Goal: Communication & Community: Answer question/provide support

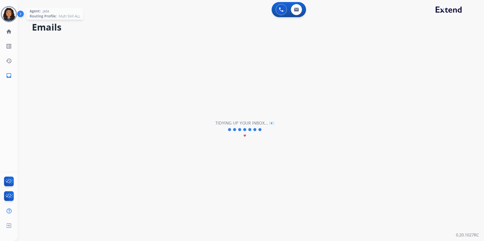
click at [14, 11] on img at bounding box center [9, 14] width 14 height 14
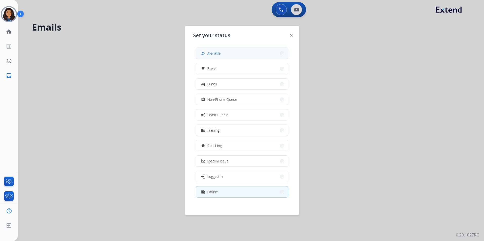
click at [215, 50] on button "how_to_reg Available" at bounding box center [242, 53] width 92 height 11
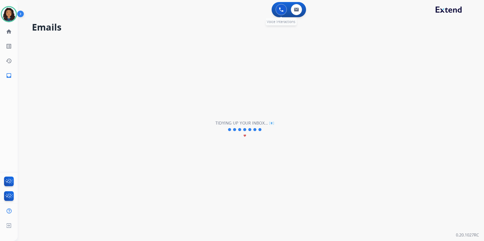
click at [281, 12] on button at bounding box center [280, 9] width 11 height 11
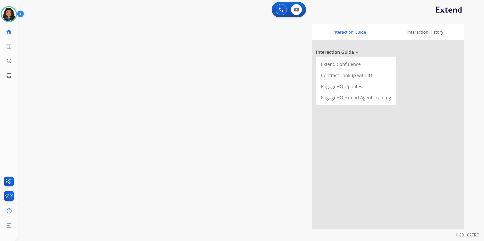
click at [308, 12] on div "0 Voice Interactions 0 Email Interactions" at bounding box center [248, 10] width 448 height 16
click at [290, 12] on div "0 Email Interactions" at bounding box center [296, 9] width 15 height 11
click at [293, 11] on button at bounding box center [296, 9] width 11 height 11
select select "**********"
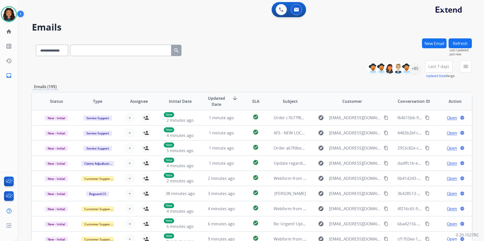
click at [12, 16] on img at bounding box center [9, 14] width 14 height 14
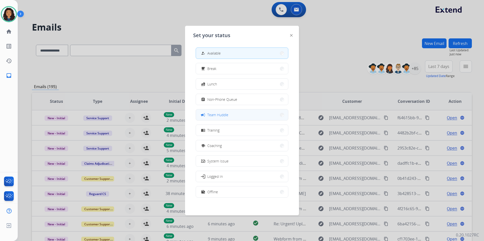
click at [221, 116] on span "Team Huddle" at bounding box center [217, 114] width 21 height 5
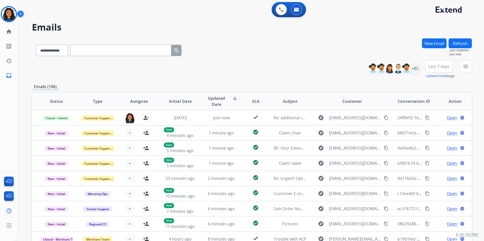
click at [1, 9] on div "Jada Team Huddle Edit Avatar Agent: [PERSON_NAME] Profile: Multi Skill ALL" at bounding box center [9, 14] width 18 height 16
click at [14, 10] on img at bounding box center [9, 14] width 14 height 14
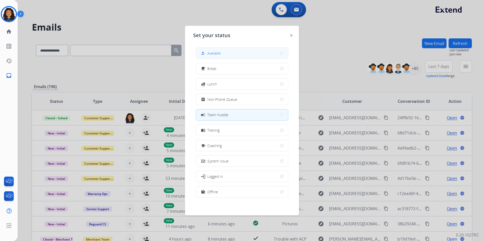
click at [230, 56] on button "how_to_reg Available" at bounding box center [242, 53] width 92 height 11
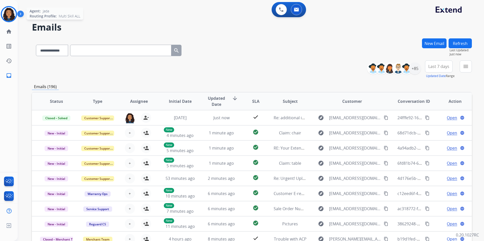
click at [11, 15] on img at bounding box center [9, 14] width 14 height 14
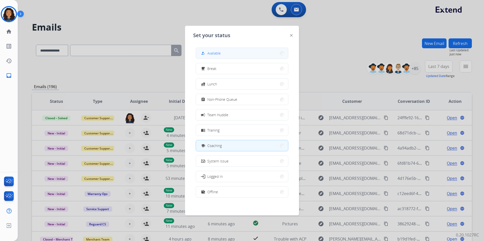
click at [238, 50] on button "how_to_reg Available" at bounding box center [242, 53] width 92 height 11
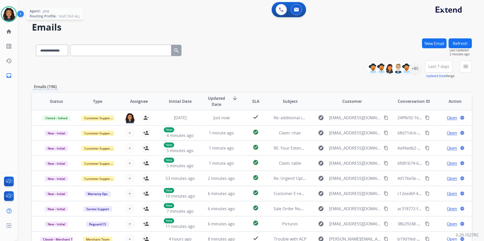
click at [7, 15] on img at bounding box center [9, 14] width 14 height 14
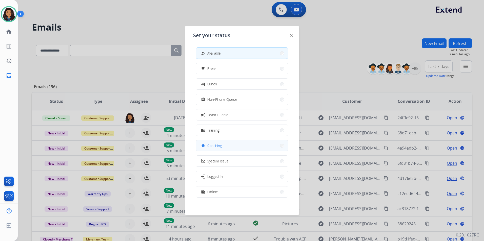
click at [234, 147] on button "school Coaching" at bounding box center [242, 145] width 92 height 11
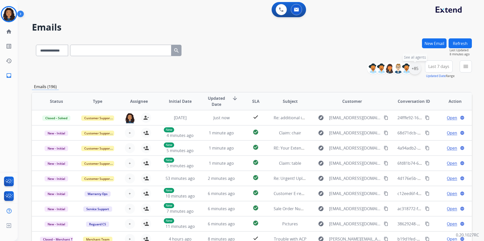
click at [414, 70] on div "+85" at bounding box center [415, 68] width 12 height 12
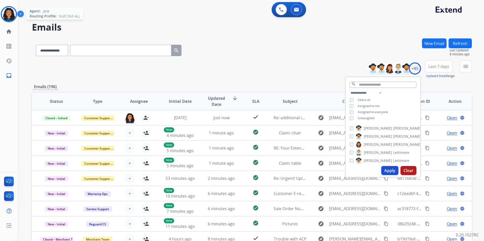
click at [6, 11] on img at bounding box center [9, 14] width 14 height 14
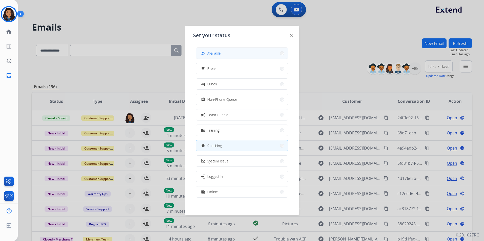
click at [265, 52] on button "how_to_reg Available" at bounding box center [242, 53] width 92 height 11
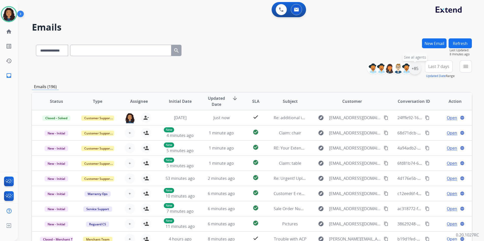
click at [412, 71] on div "+85" at bounding box center [415, 68] width 12 height 12
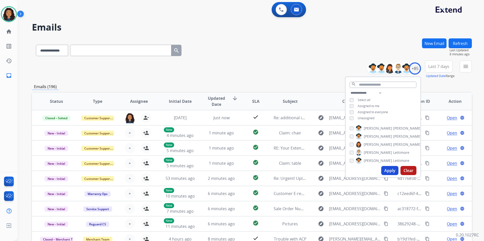
click at [362, 117] on span "Unassigned" at bounding box center [365, 118] width 17 height 4
click at [389, 172] on button "Apply" at bounding box center [389, 170] width 17 height 9
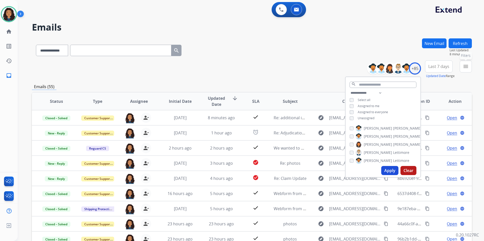
click at [466, 67] on mat-icon "menu" at bounding box center [465, 66] width 6 height 6
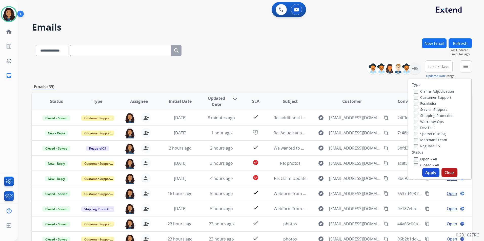
click at [441, 97] on label "Customer Support" at bounding box center [432, 97] width 37 height 5
click at [443, 116] on label "Shipping Protection" at bounding box center [433, 115] width 39 height 5
click at [429, 145] on label "Reguard CS" at bounding box center [427, 146] width 26 height 5
click at [432, 159] on label "Open - All" at bounding box center [425, 159] width 23 height 5
click at [434, 174] on button "Apply" at bounding box center [430, 172] width 17 height 9
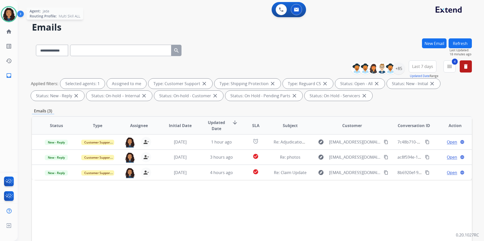
click at [11, 12] on img at bounding box center [9, 14] width 14 height 14
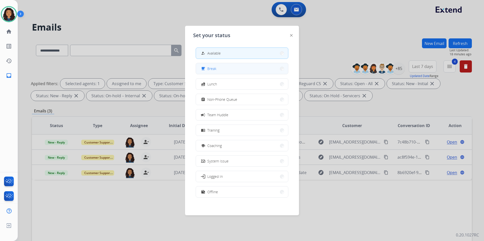
click at [227, 65] on button "free_breakfast Break" at bounding box center [242, 68] width 92 height 11
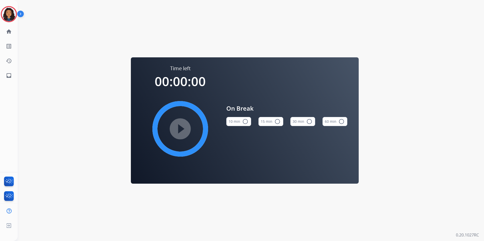
click at [264, 124] on button "15 min radio_button_unchecked" at bounding box center [270, 121] width 25 height 9
click at [180, 129] on mat-icon "play_circle_filled" at bounding box center [180, 129] width 6 height 6
click at [7, 12] on img at bounding box center [9, 14] width 14 height 14
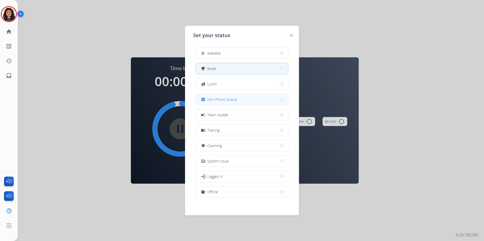
click at [226, 100] on span "Non-Phone Queue" at bounding box center [222, 99] width 30 height 5
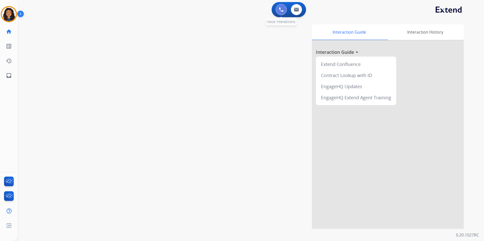
click at [280, 14] on button at bounding box center [280, 9] width 11 height 11
click at [282, 10] on img at bounding box center [281, 9] width 5 height 5
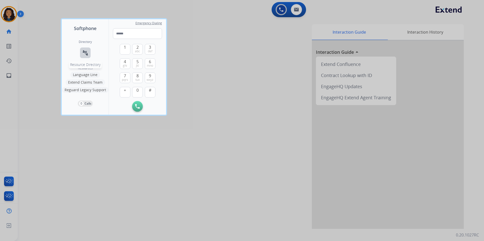
click at [87, 48] on button "connect_without_contact Resource Directory" at bounding box center [85, 53] width 11 height 11
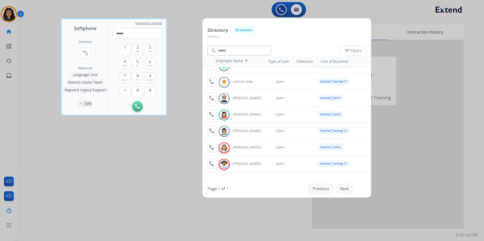
scroll to position [193, 0]
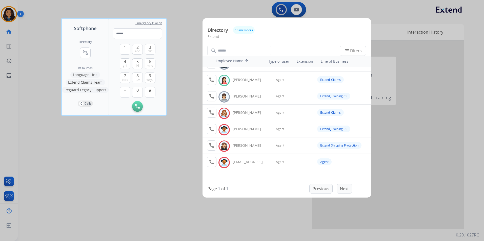
drag, startPoint x: 80, startPoint y: 156, endPoint x: 81, endPoint y: 158, distance: 2.9
click at [81, 158] on div at bounding box center [242, 120] width 484 height 241
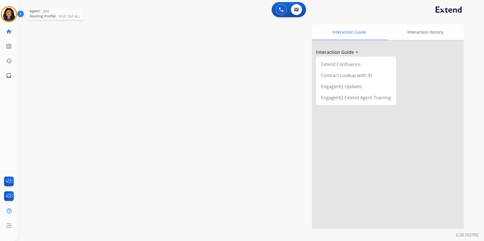
click at [7, 16] on img at bounding box center [9, 14] width 14 height 14
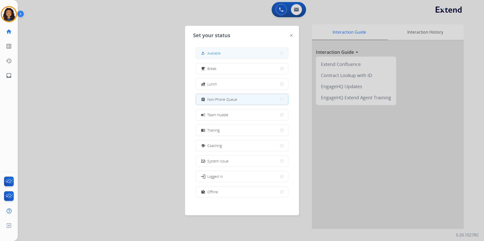
click at [237, 53] on button "how_to_reg Available" at bounding box center [242, 53] width 92 height 11
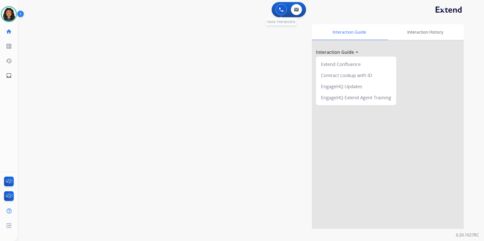
click at [282, 13] on button at bounding box center [280, 9] width 11 height 11
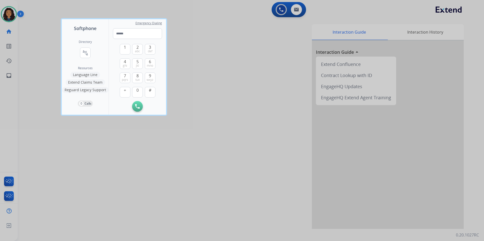
click at [281, 12] on div at bounding box center [242, 120] width 484 height 241
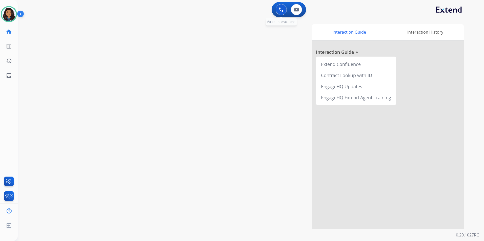
click at [281, 12] on button at bounding box center [280, 9] width 11 height 11
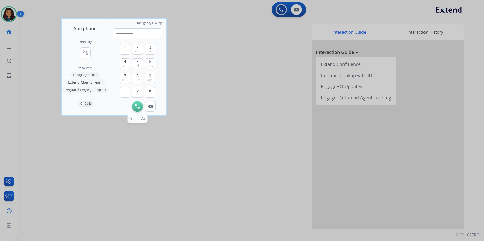
type input "**********"
click at [133, 105] on button "Initiate Call" at bounding box center [137, 106] width 11 height 11
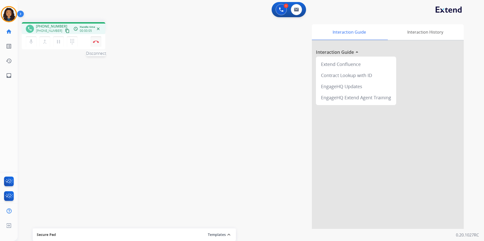
click at [96, 40] on img at bounding box center [96, 41] width 6 height 3
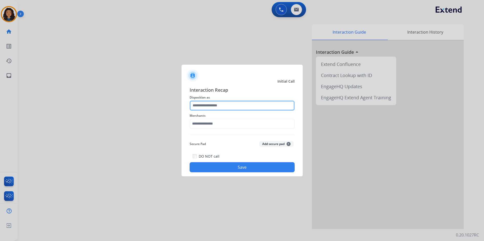
click at [202, 106] on input "text" at bounding box center [241, 106] width 105 height 10
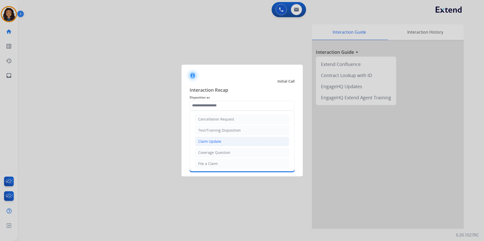
click at [208, 142] on div "Claim Update" at bounding box center [209, 141] width 23 height 5
type input "**********"
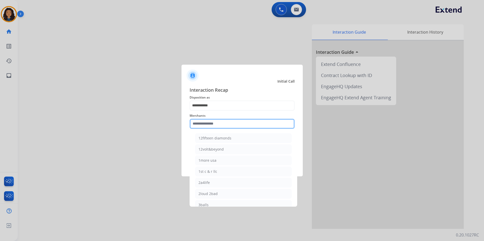
click at [206, 123] on input "text" at bounding box center [241, 124] width 105 height 10
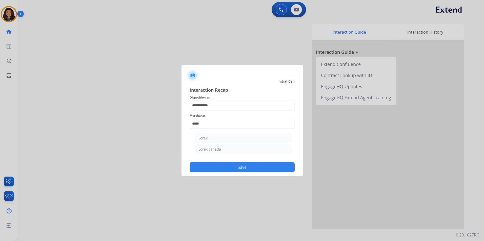
click at [208, 140] on li "Lorex" at bounding box center [243, 139] width 96 height 10
type input "*****"
click at [210, 165] on button "Save" at bounding box center [241, 167] width 105 height 10
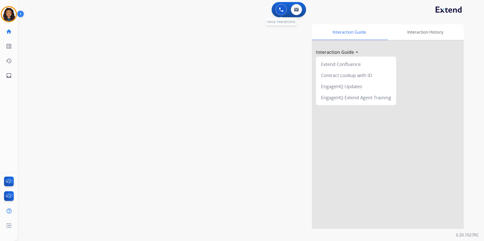
click at [278, 14] on button at bounding box center [280, 9] width 11 height 11
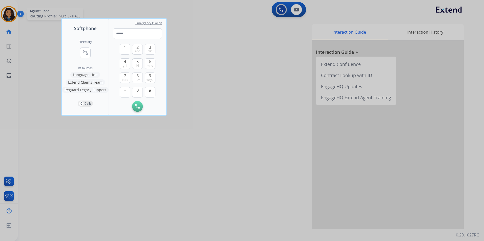
click at [13, 15] on div at bounding box center [242, 120] width 484 height 241
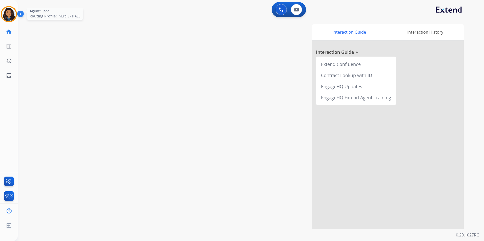
click at [13, 15] on img at bounding box center [9, 14] width 14 height 14
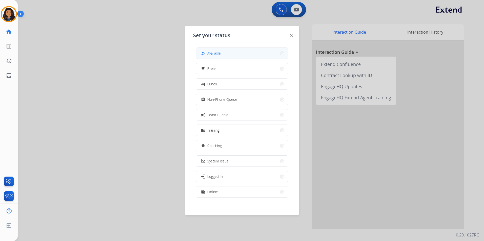
click at [206, 53] on div "how_to_reg" at bounding box center [203, 53] width 7 height 6
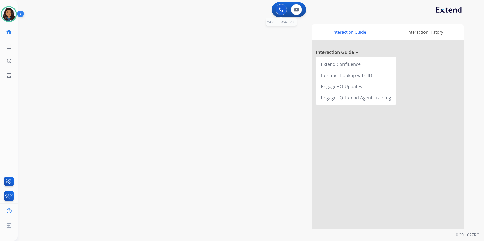
click at [282, 8] on img at bounding box center [281, 9] width 5 height 5
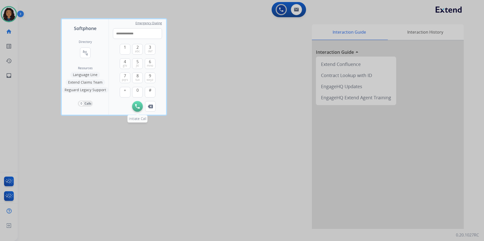
type input "**********"
click at [136, 105] on img at bounding box center [137, 106] width 5 height 5
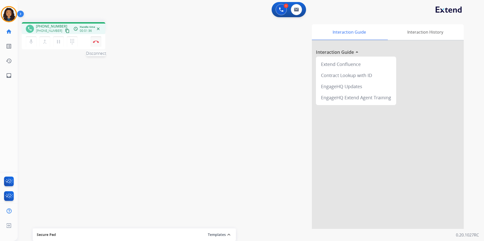
click at [97, 42] on img at bounding box center [96, 41] width 6 height 3
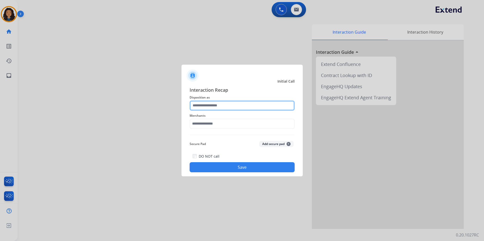
click at [245, 107] on input "text" at bounding box center [241, 106] width 105 height 10
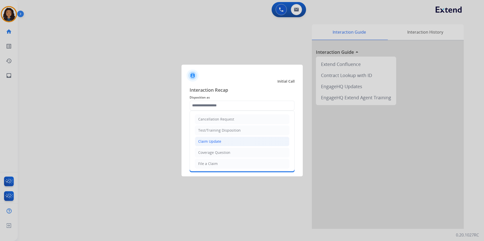
click at [224, 143] on li "Claim Update" at bounding box center [242, 142] width 94 height 10
type input "**********"
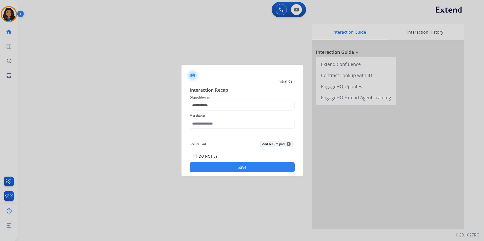
click at [234, 131] on div "Merchants" at bounding box center [241, 121] width 105 height 20
click at [243, 124] on input "text" at bounding box center [241, 124] width 105 height 10
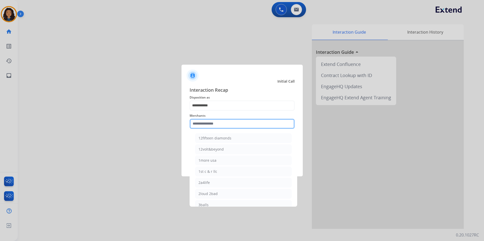
type input "*"
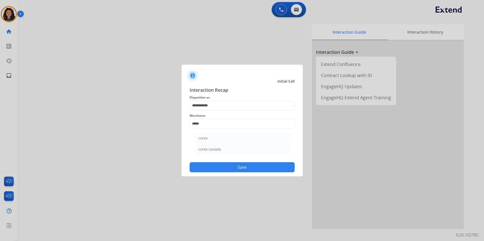
click at [224, 141] on li "Lorex" at bounding box center [243, 139] width 96 height 10
type input "*****"
drag, startPoint x: 214, startPoint y: 169, endPoint x: 208, endPoint y: 160, distance: 10.4
click at [212, 169] on button "Save" at bounding box center [241, 167] width 105 height 10
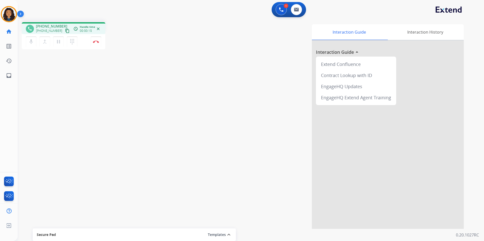
click at [65, 30] on mat-icon "content_copy" at bounding box center [67, 31] width 5 height 5
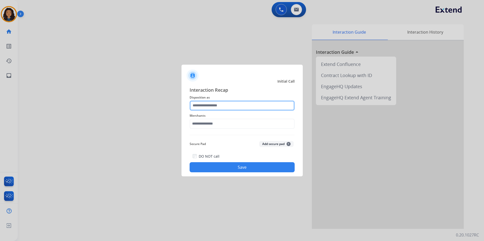
click at [220, 103] on input "text" at bounding box center [241, 106] width 105 height 10
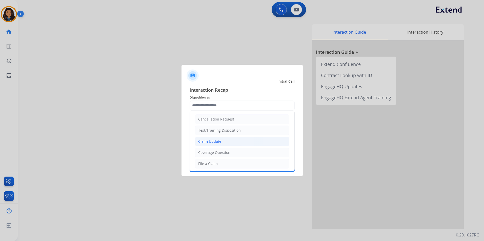
click at [225, 146] on li "Claim Update" at bounding box center [242, 142] width 94 height 10
type input "**********"
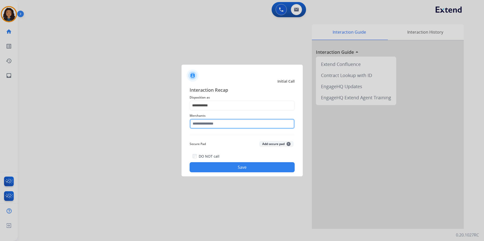
click at [219, 127] on input "text" at bounding box center [241, 124] width 105 height 10
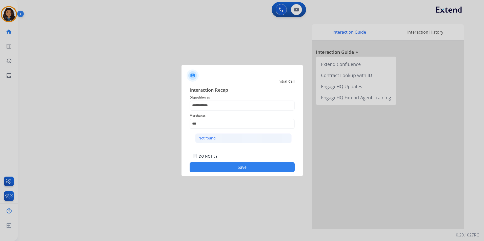
click at [222, 141] on li "Not found" at bounding box center [243, 139] width 96 height 10
type input "*********"
click at [213, 172] on button "Save" at bounding box center [241, 167] width 105 height 10
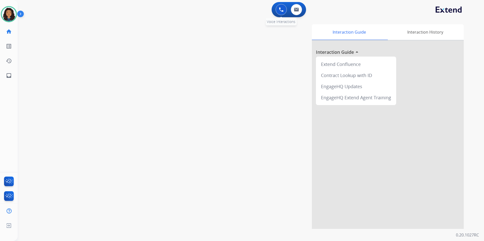
click at [277, 10] on button at bounding box center [280, 9] width 11 height 11
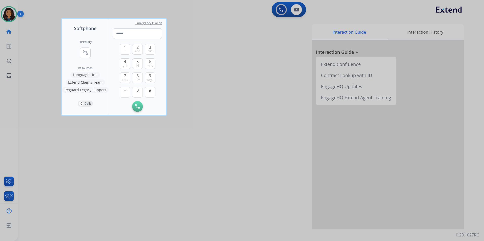
click at [278, 10] on div at bounding box center [242, 120] width 484 height 241
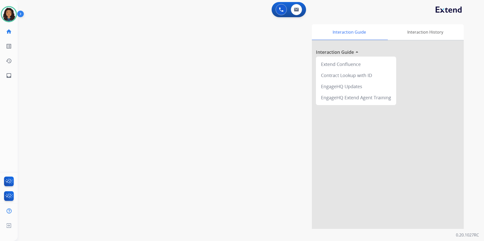
click at [278, 10] on button at bounding box center [280, 9] width 11 height 11
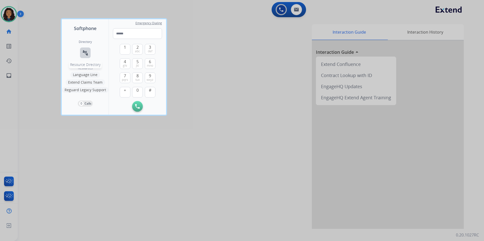
click at [87, 54] on mat-icon "connect_without_contact" at bounding box center [85, 53] width 6 height 6
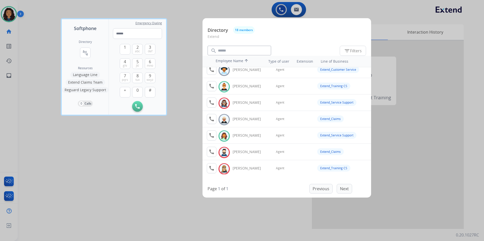
scroll to position [51, 0]
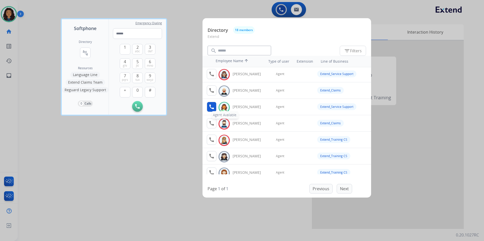
click at [212, 105] on mat-icon "call" at bounding box center [211, 107] width 6 height 6
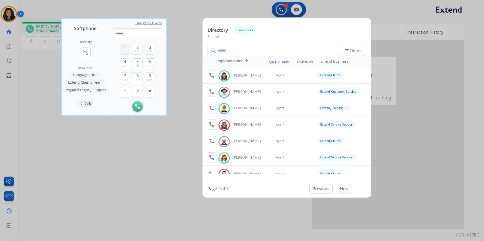
click at [127, 49] on button "1" at bounding box center [125, 49] width 11 height 11
click at [139, 91] on button "0" at bounding box center [137, 92] width 11 height 11
drag, startPoint x: 139, startPoint y: 91, endPoint x: 138, endPoint y: 68, distance: 23.3
click at [139, 91] on button "0" at bounding box center [137, 92] width 11 height 11
click at [138, 66] on span "jkl" at bounding box center [137, 66] width 3 height 4
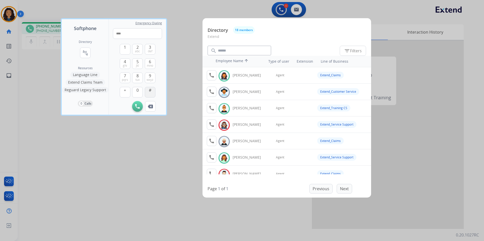
click at [153, 95] on button "#" at bounding box center [150, 92] width 11 height 11
type input "*****"
click at [186, 83] on div at bounding box center [242, 120] width 484 height 241
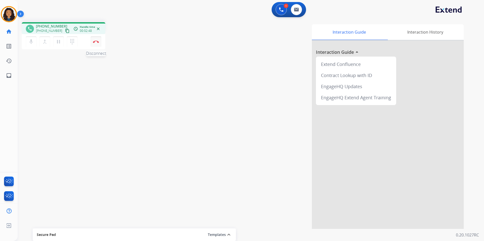
click at [98, 42] on img at bounding box center [96, 41] width 6 height 3
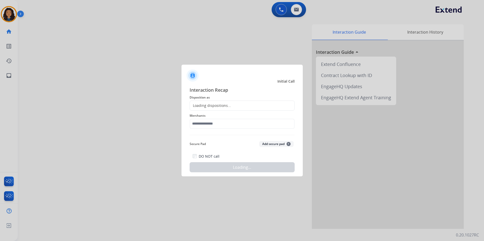
click at [220, 114] on span "Merchants" at bounding box center [241, 116] width 105 height 6
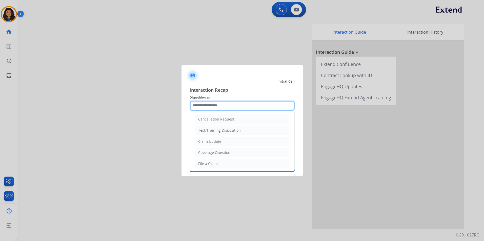
click at [219, 108] on input "text" at bounding box center [241, 106] width 105 height 10
click at [228, 142] on li "Claim Update" at bounding box center [242, 142] width 94 height 10
type input "**********"
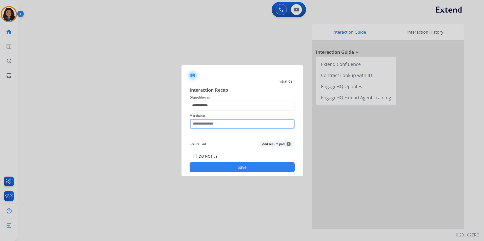
click at [224, 128] on input "text" at bounding box center [241, 124] width 105 height 10
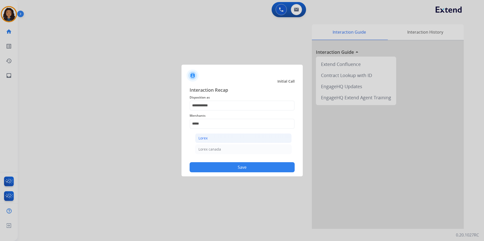
click at [221, 141] on li "Lorex" at bounding box center [243, 139] width 96 height 10
type input "*****"
click at [234, 183] on div at bounding box center [242, 120] width 484 height 241
click at [232, 173] on div "**********" at bounding box center [241, 129] width 121 height 94
click at [236, 167] on button "Save" at bounding box center [241, 167] width 105 height 10
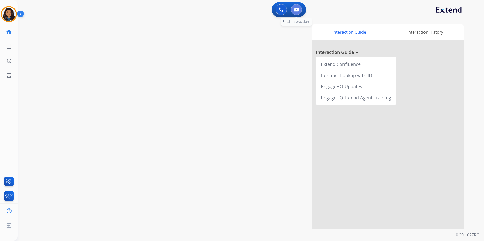
click at [296, 10] on img at bounding box center [296, 10] width 5 height 4
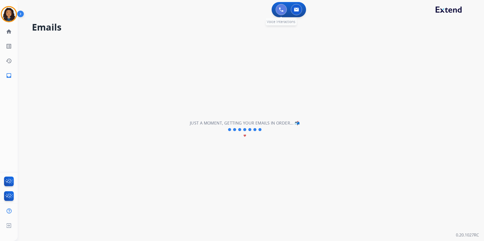
click at [282, 12] on button at bounding box center [280, 9] width 11 height 11
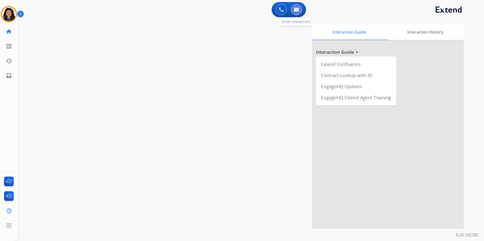
click at [294, 10] on img at bounding box center [296, 10] width 5 height 4
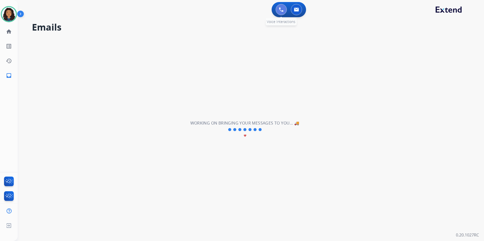
click at [284, 12] on button at bounding box center [280, 9] width 11 height 11
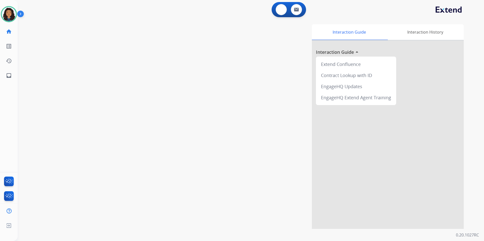
click at [284, 12] on button at bounding box center [280, 9] width 11 height 11
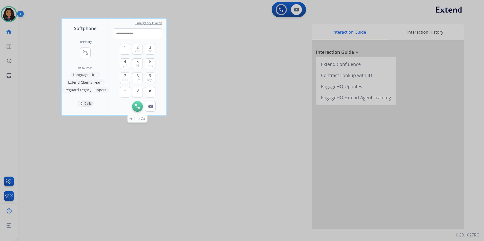
type input "**********"
click at [135, 104] on button "Initiate Call" at bounding box center [137, 106] width 11 height 11
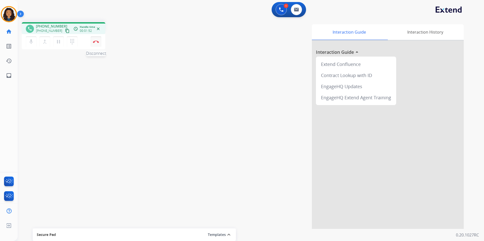
click at [95, 43] on img at bounding box center [96, 41] width 6 height 3
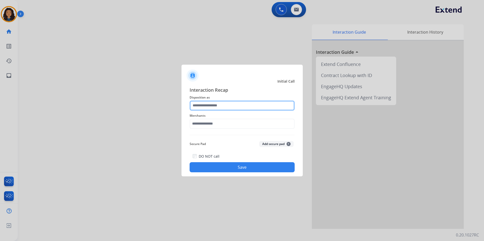
click at [208, 109] on input "text" at bounding box center [241, 106] width 105 height 10
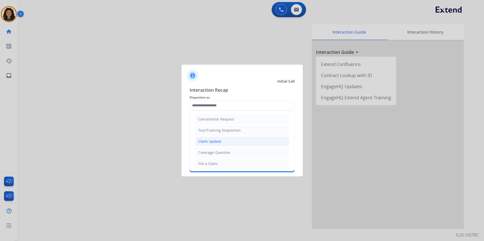
click at [221, 139] on li "Claim Update" at bounding box center [242, 142] width 94 height 10
type input "**********"
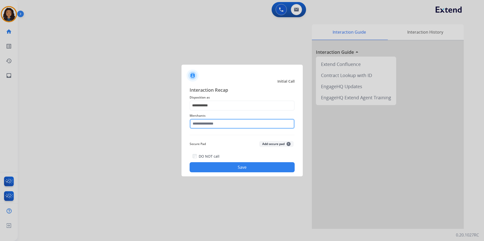
click at [214, 119] on input "text" at bounding box center [241, 124] width 105 height 10
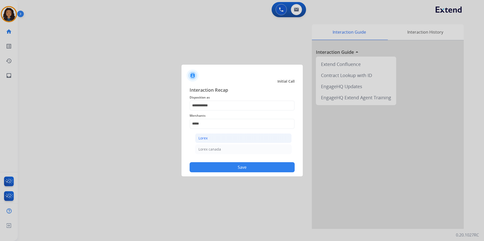
click at [214, 137] on li "Lorex" at bounding box center [243, 139] width 96 height 10
type input "*****"
click at [218, 171] on button "Save" at bounding box center [241, 167] width 105 height 10
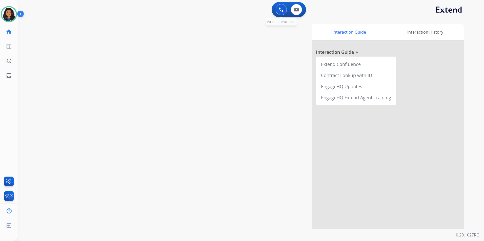
click at [283, 11] on button at bounding box center [280, 9] width 11 height 11
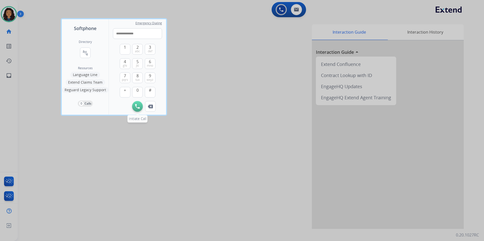
type input "**********"
click at [137, 104] on img at bounding box center [137, 106] width 5 height 5
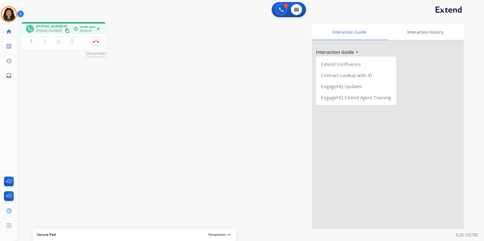
click at [97, 41] on img at bounding box center [96, 41] width 6 height 3
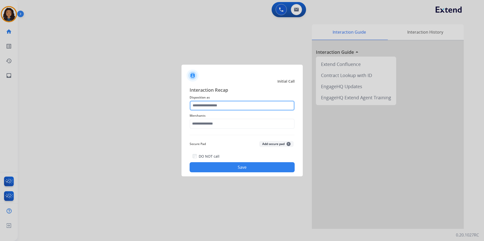
click at [226, 103] on input "text" at bounding box center [241, 106] width 105 height 10
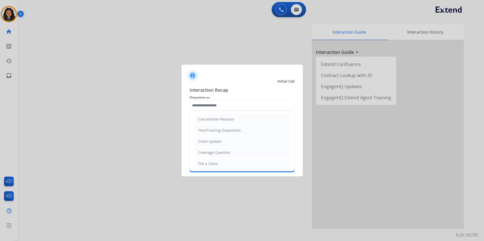
drag, startPoint x: 223, startPoint y: 141, endPoint x: 215, endPoint y: 126, distance: 18.0
click at [222, 141] on li "Claim Update" at bounding box center [242, 142] width 94 height 10
type input "**********"
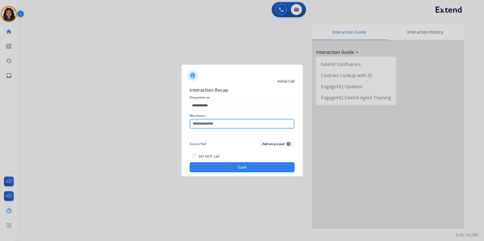
click at [215, 126] on input "text" at bounding box center [241, 124] width 105 height 10
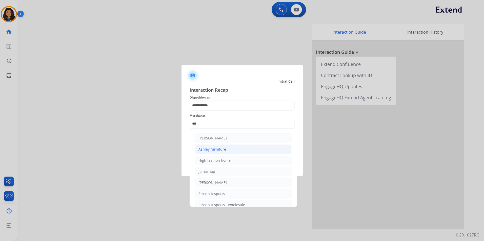
click at [238, 151] on li "Ashley furniture" at bounding box center [243, 150] width 96 height 10
type input "**********"
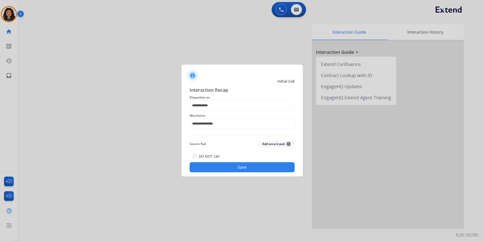
drag, startPoint x: 224, startPoint y: 169, endPoint x: 213, endPoint y: 162, distance: 13.5
click at [224, 169] on button "Save" at bounding box center [241, 167] width 105 height 10
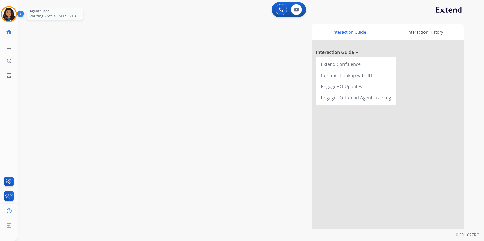
click at [10, 10] on img at bounding box center [9, 14] width 14 height 14
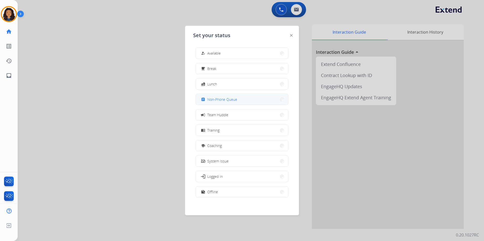
click at [221, 101] on span "Non-Phone Queue" at bounding box center [222, 99] width 30 height 5
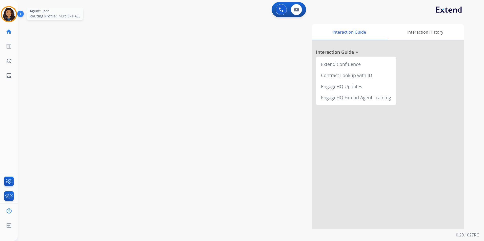
click at [2, 9] on div "Agent: [PERSON_NAME] Profile: Multi Skill ALL" at bounding box center [9, 14] width 16 height 16
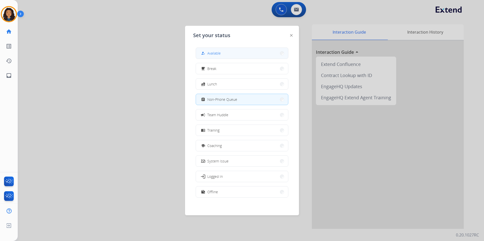
click at [257, 54] on button "how_to_reg Available" at bounding box center [242, 53] width 92 height 11
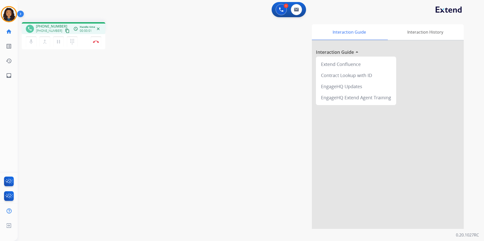
drag, startPoint x: 61, startPoint y: 28, endPoint x: 68, endPoint y: 22, distance: 8.8
click at [64, 29] on button "content_copy" at bounding box center [67, 31] width 6 height 6
click at [95, 44] on button "Disconnect" at bounding box center [96, 41] width 11 height 11
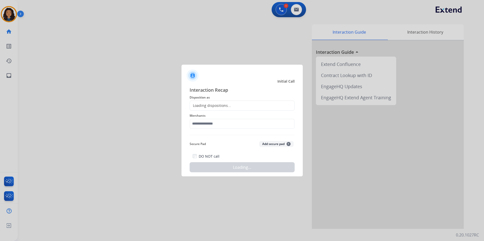
click at [210, 106] on div "Loading dispositions..." at bounding box center [210, 105] width 41 height 5
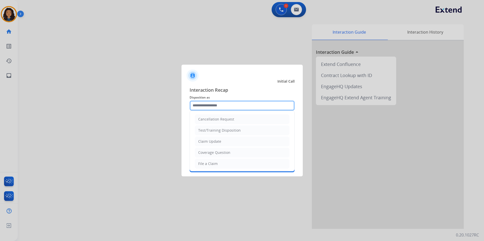
click at [212, 102] on input "text" at bounding box center [241, 106] width 105 height 10
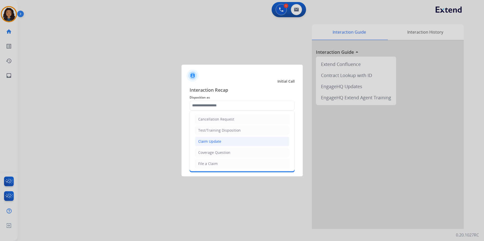
click at [213, 140] on div "Claim Update" at bounding box center [209, 141] width 23 height 5
type input "**********"
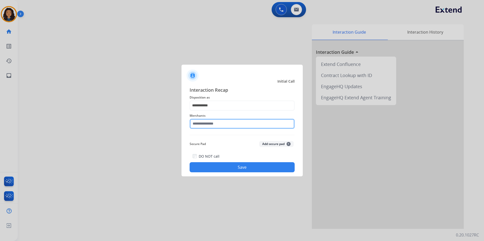
click at [217, 126] on input "text" at bounding box center [241, 124] width 105 height 10
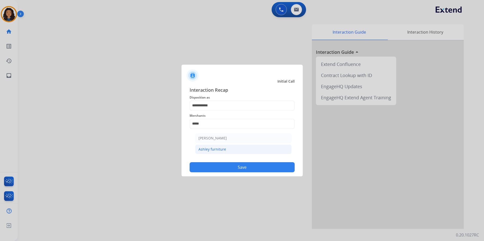
click at [229, 148] on li "Ashley furniture" at bounding box center [243, 150] width 96 height 10
type input "**********"
click at [224, 167] on button "Save" at bounding box center [241, 167] width 105 height 10
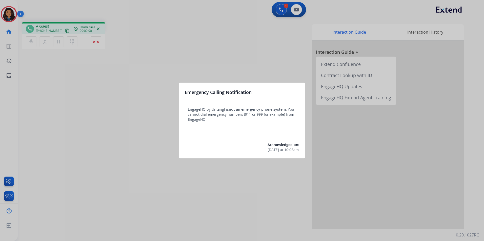
click at [210, 67] on div at bounding box center [242, 120] width 484 height 241
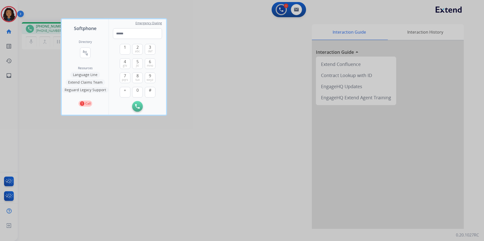
click at [219, 73] on div at bounding box center [242, 120] width 484 height 241
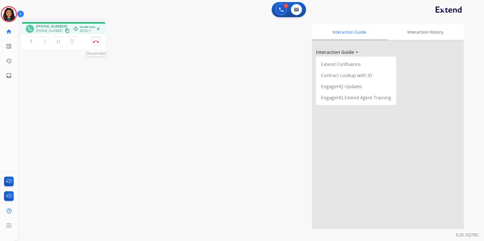
click at [96, 43] on img at bounding box center [96, 41] width 6 height 3
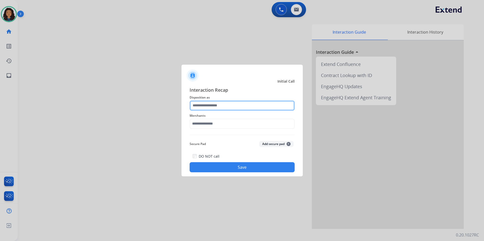
click at [226, 101] on input "text" at bounding box center [241, 106] width 105 height 10
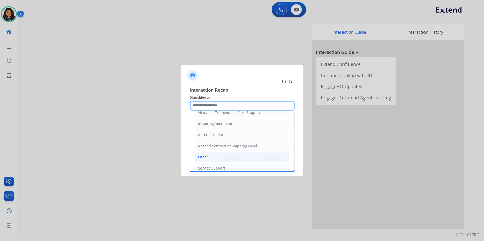
scroll to position [76, 0]
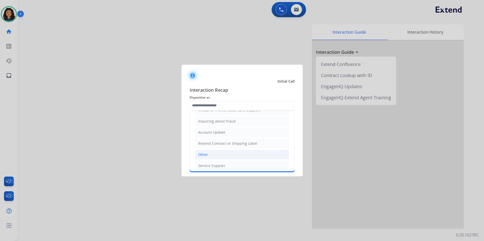
click at [197, 156] on li "Other" at bounding box center [242, 155] width 94 height 10
type input "*****"
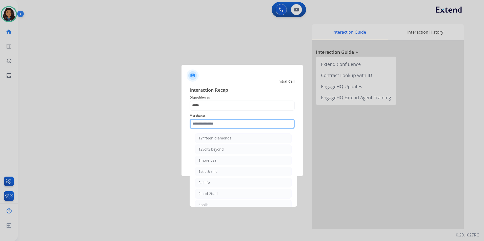
click at [212, 121] on input "text" at bounding box center [241, 124] width 105 height 10
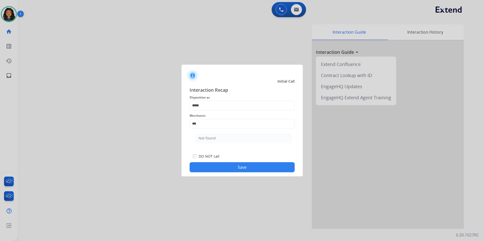
drag, startPoint x: 236, startPoint y: 138, endPoint x: 232, endPoint y: 175, distance: 36.7
click at [236, 138] on li "Not found" at bounding box center [243, 139] width 96 height 10
type input "*********"
click at [228, 173] on div "Interaction Recap Disposition as ***** Merchants ********* Secure Pad Add secur…" at bounding box center [241, 129] width 121 height 94
click at [228, 172] on button "Save" at bounding box center [241, 167] width 105 height 10
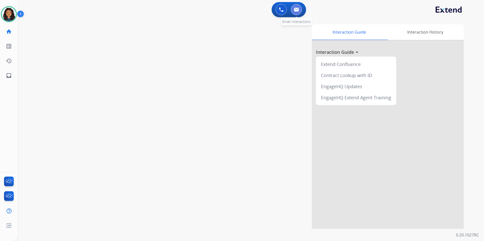
click at [294, 6] on button at bounding box center [296, 9] width 11 height 11
select select "**********"
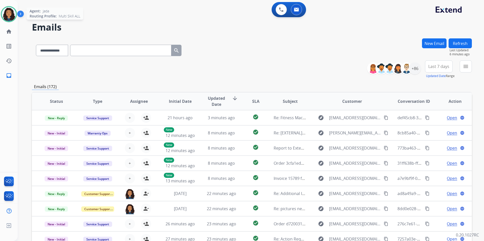
click at [13, 16] on img at bounding box center [9, 14] width 14 height 14
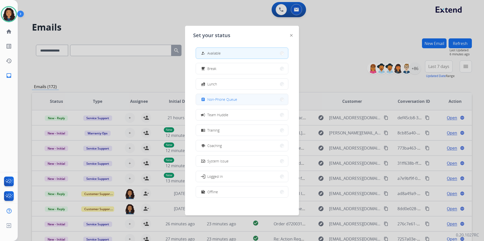
click at [238, 99] on button "assignment Non-Phone Queue" at bounding box center [242, 99] width 92 height 11
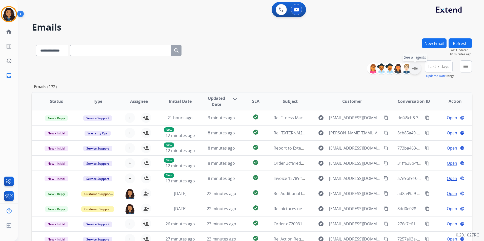
click at [414, 68] on div "+86" at bounding box center [415, 68] width 12 height 12
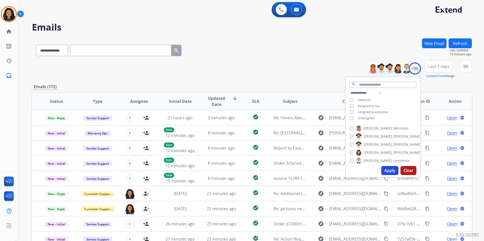
click at [366, 116] on span "Unassigned" at bounding box center [365, 118] width 17 height 4
click at [387, 172] on button "Apply" at bounding box center [389, 170] width 17 height 9
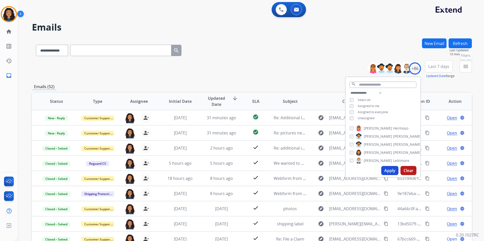
click at [467, 71] on button "menu Filters" at bounding box center [465, 66] width 12 height 12
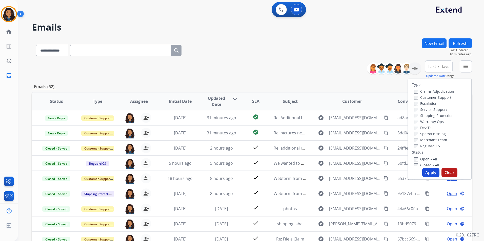
click at [441, 98] on label "Customer Support" at bounding box center [432, 97] width 37 height 5
click at [444, 117] on label "Shipping Protection" at bounding box center [433, 115] width 39 height 5
click at [427, 148] on div "Reguard CS" at bounding box center [434, 146] width 40 height 6
click at [426, 148] on label "Reguard CS" at bounding box center [427, 146] width 26 height 5
drag, startPoint x: 426, startPoint y: 148, endPoint x: 426, endPoint y: 159, distance: 11.4
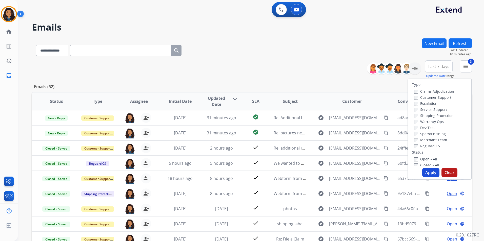
click at [426, 159] on label "Open - All" at bounding box center [425, 159] width 23 height 5
click at [430, 173] on button "Apply" at bounding box center [430, 172] width 17 height 9
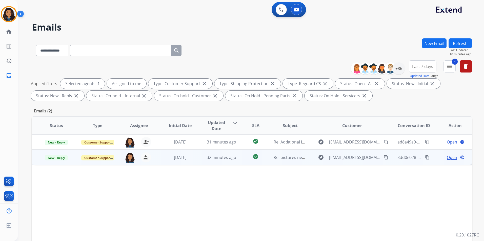
click at [447, 158] on span "Open" at bounding box center [452, 158] width 10 height 6
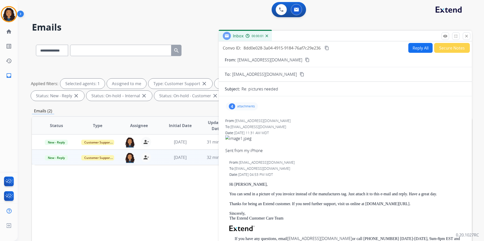
scroll to position [25, 0]
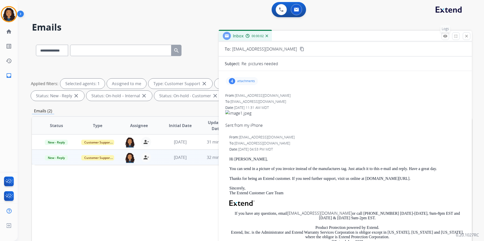
click at [444, 36] on mat-icon "remove_red_eye" at bounding box center [445, 36] width 5 height 5
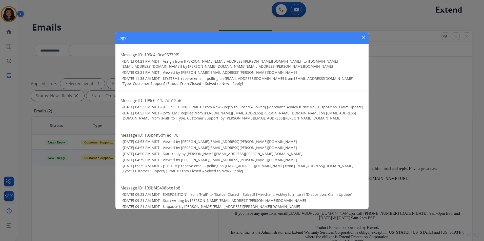
click at [361, 36] on mat-icon "close" at bounding box center [363, 37] width 6 height 6
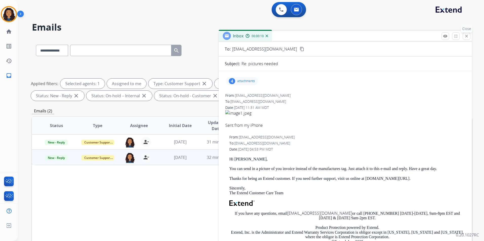
click at [463, 34] on button "close Close" at bounding box center [466, 36] width 8 height 8
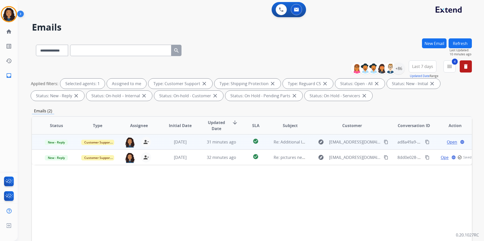
click at [449, 142] on span "Open" at bounding box center [452, 142] width 10 height 6
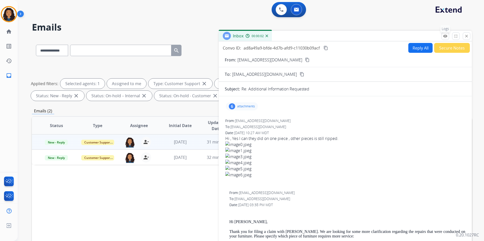
click at [445, 37] on mat-icon "remove_red_eye" at bounding box center [445, 36] width 5 height 5
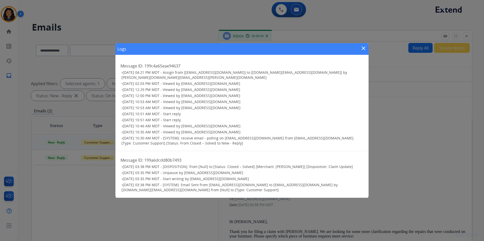
click at [364, 51] on mat-icon "close" at bounding box center [363, 48] width 6 height 6
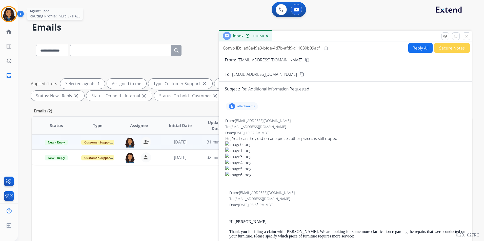
click at [11, 12] on img at bounding box center [9, 14] width 14 height 14
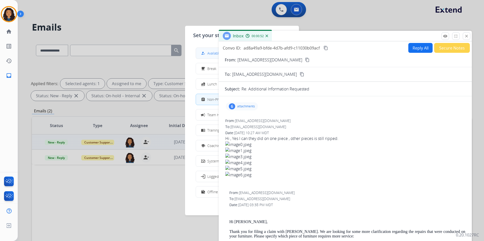
click at [208, 50] on div "how_to_reg Available" at bounding box center [210, 53] width 21 height 6
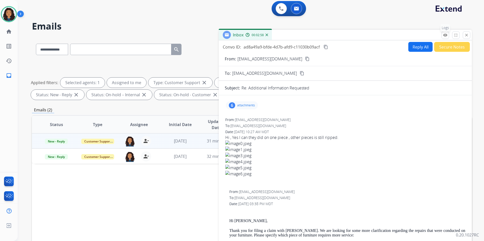
scroll to position [0, 0]
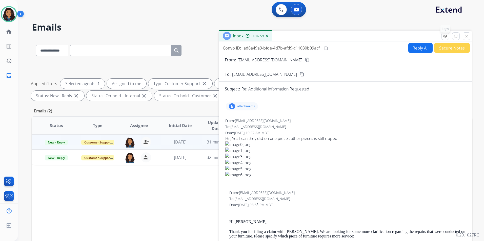
click at [442, 36] on button "remove_red_eye Logs" at bounding box center [445, 36] width 8 height 8
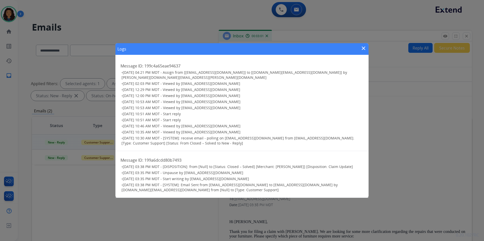
click at [362, 50] on mat-icon "close" at bounding box center [363, 48] width 6 height 6
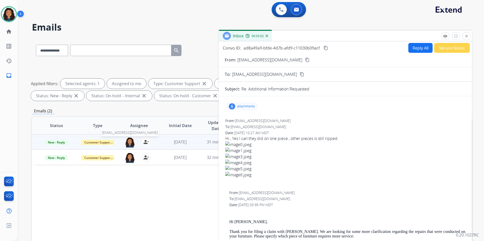
click at [127, 144] on img at bounding box center [130, 142] width 10 height 11
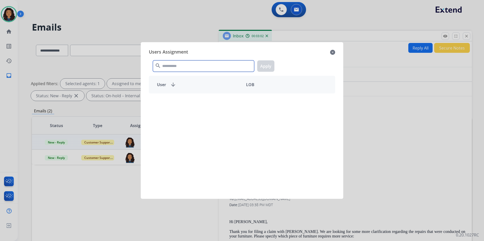
click at [188, 70] on input "text" at bounding box center [203, 65] width 101 height 11
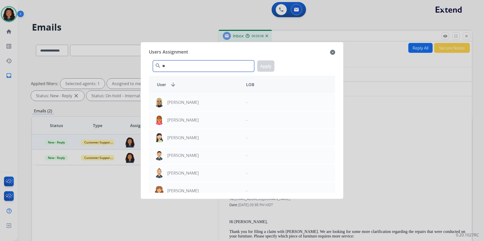
type input "*"
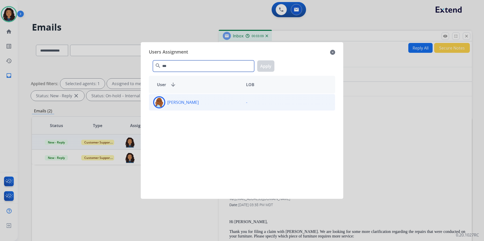
type input "***"
click at [202, 109] on div "Mya Hall -" at bounding box center [242, 102] width 186 height 17
click at [272, 65] on button "Apply" at bounding box center [265, 65] width 17 height 11
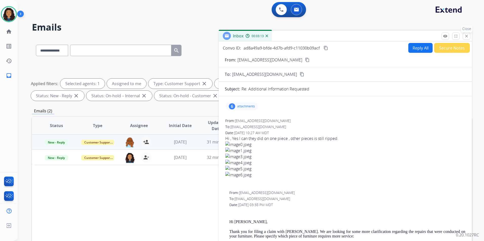
click at [466, 39] on button "close Close" at bounding box center [466, 36] width 8 height 8
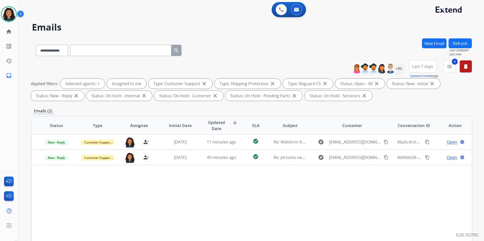
click at [436, 44] on button "New Email" at bounding box center [434, 43] width 25 height 10
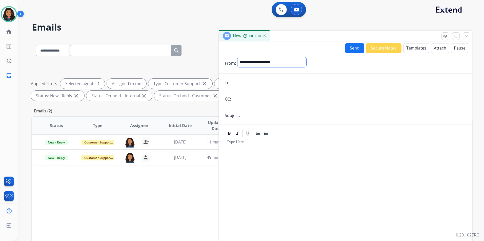
drag, startPoint x: 266, startPoint y: 62, endPoint x: 266, endPoint y: 66, distance: 3.3
click at [266, 62] on select "**********" at bounding box center [271, 62] width 69 height 10
select select "**********"
click at [237, 57] on select "**********" at bounding box center [271, 62] width 69 height 10
paste input "**********"
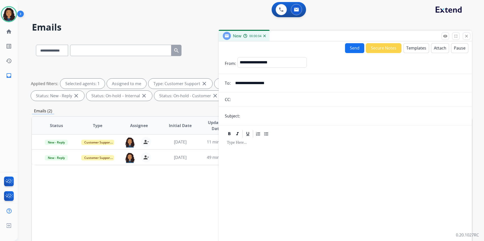
type input "**********"
click at [260, 120] on input "text" at bounding box center [353, 116] width 224 height 10
type input "**********"
click at [403, 47] on button "Templates" at bounding box center [416, 48] width 26 height 10
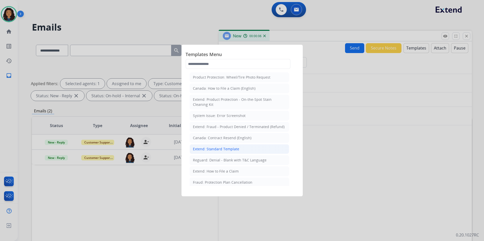
click at [242, 152] on li "Extend: Standard Template" at bounding box center [238, 149] width 99 height 10
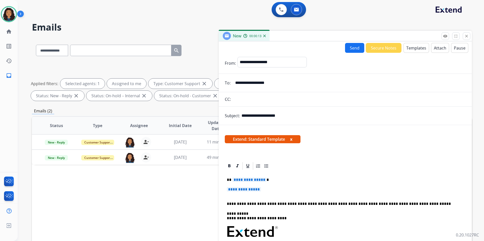
click at [243, 179] on span "**********" at bounding box center [249, 180] width 34 height 4
paste div
click at [259, 190] on span "**********" at bounding box center [244, 189] width 34 height 4
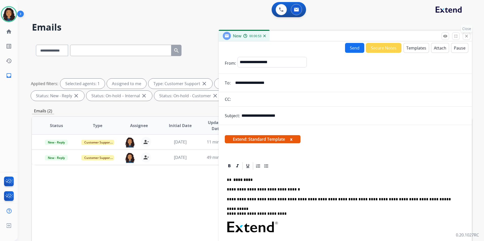
click at [467, 36] on mat-icon "close" at bounding box center [466, 36] width 5 height 5
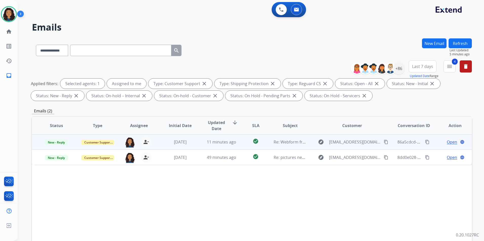
click at [447, 142] on span "Open" at bounding box center [452, 142] width 10 height 6
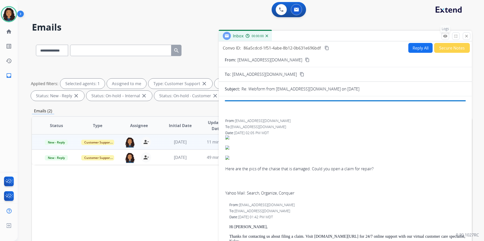
click at [444, 37] on mat-icon "remove_red_eye" at bounding box center [445, 36] width 5 height 5
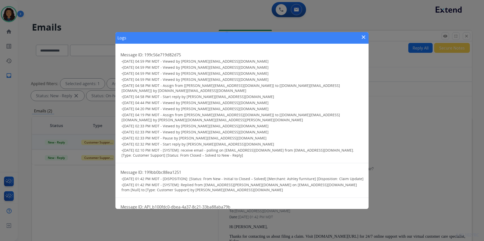
click at [363, 35] on mat-icon "close" at bounding box center [363, 37] width 6 height 6
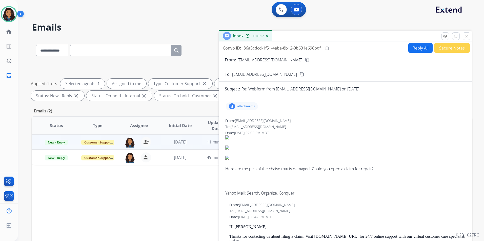
click at [305, 61] on mat-icon "content_copy" at bounding box center [307, 60] width 5 height 5
click at [444, 39] on button "remove_red_eye Logs" at bounding box center [445, 36] width 8 height 8
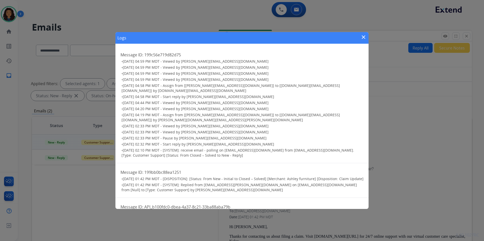
click at [365, 36] on mat-icon "close" at bounding box center [363, 37] width 6 height 6
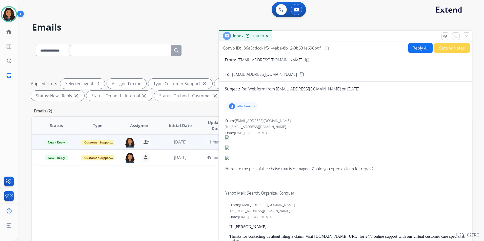
click at [305, 59] on mat-icon "content_copy" at bounding box center [307, 60] width 5 height 5
click at [129, 142] on img at bounding box center [130, 142] width 10 height 11
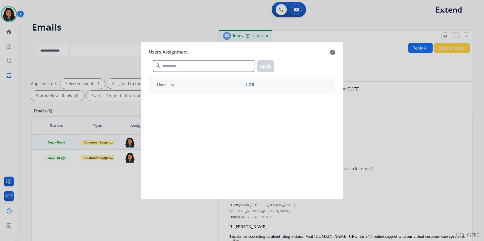
click at [206, 65] on input "text" at bounding box center [203, 65] width 101 height 11
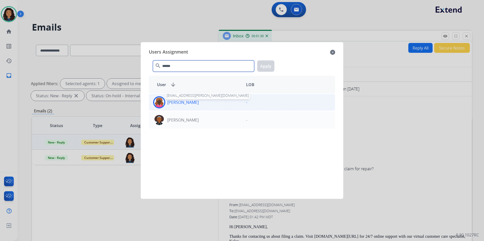
type input "******"
click at [178, 108] on div "Jazmine Thomas jazmine.thomas@mcibpo.com" at bounding box center [195, 102] width 93 height 12
click at [267, 66] on button "Apply" at bounding box center [265, 65] width 17 height 11
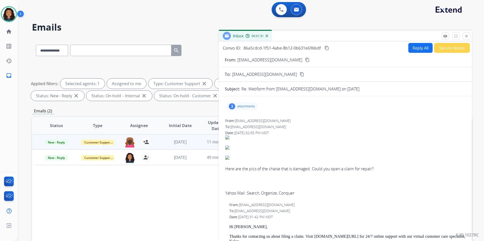
click at [470, 35] on div "Inbox 00:01:31" at bounding box center [345, 36] width 253 height 11
click at [468, 37] on mat-icon "close" at bounding box center [466, 36] width 5 height 5
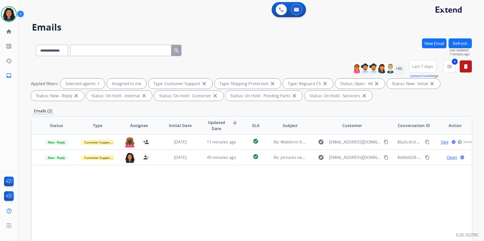
click at [460, 40] on button "Refresh" at bounding box center [459, 43] width 23 height 10
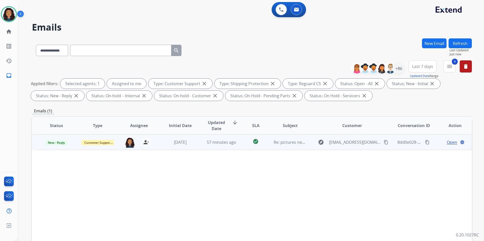
click at [450, 143] on span "Open" at bounding box center [452, 142] width 10 height 6
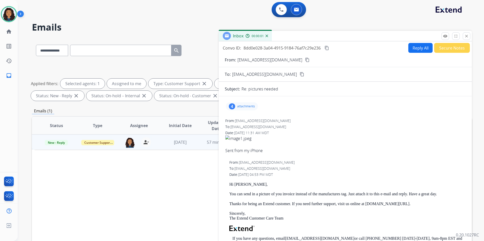
click at [446, 40] on div "Inbox 00:00:01" at bounding box center [345, 36] width 253 height 11
click at [447, 39] on button "remove_red_eye Logs" at bounding box center [445, 36] width 8 height 8
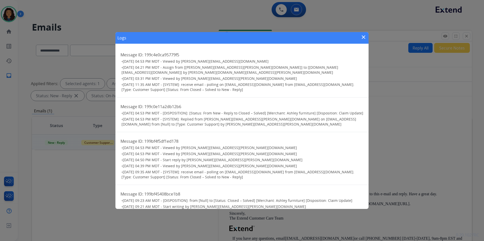
click at [363, 39] on mat-icon "close" at bounding box center [363, 37] width 6 height 6
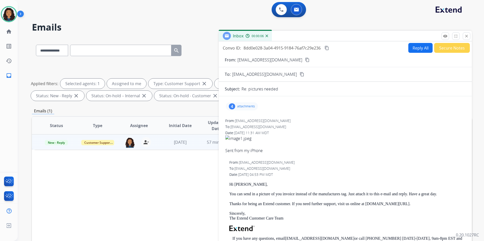
click at [305, 60] on mat-icon "content_copy" at bounding box center [307, 60] width 5 height 5
click at [443, 38] on button "remove_red_eye Logs" at bounding box center [445, 36] width 8 height 8
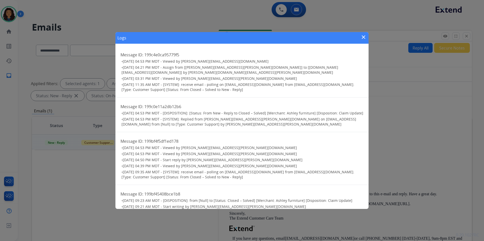
click at [365, 37] on mat-icon "close" at bounding box center [363, 37] width 6 height 6
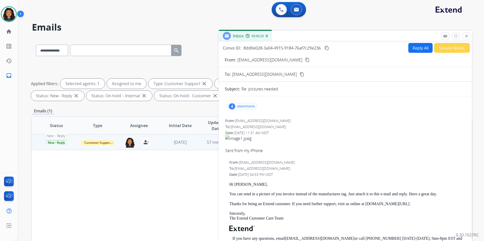
click at [59, 142] on span "New - Reply" at bounding box center [56, 142] width 23 height 5
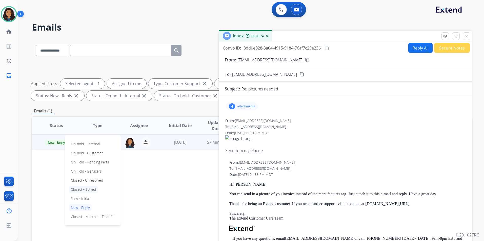
click at [86, 190] on p "Closed – Solved" at bounding box center [83, 189] width 29 height 7
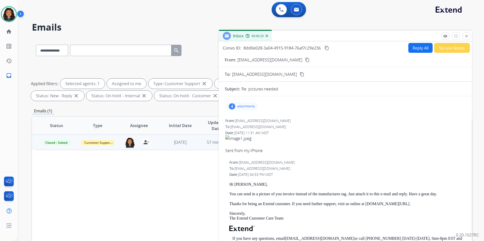
click at [454, 49] on button "Secure Notes" at bounding box center [452, 48] width 36 height 10
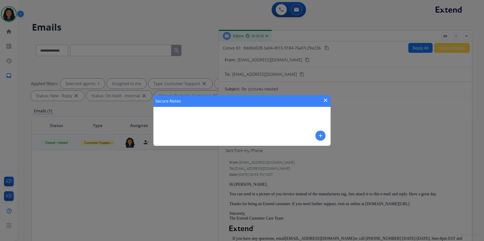
click at [317, 132] on button "add" at bounding box center [320, 136] width 10 height 10
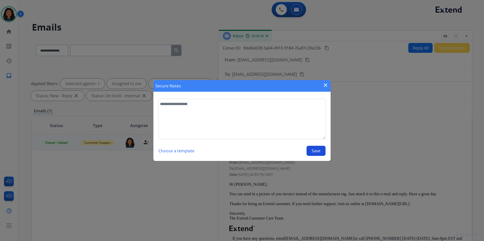
click at [274, 130] on textarea at bounding box center [241, 119] width 167 height 40
type textarea "**********"
click at [323, 151] on button "Save" at bounding box center [315, 151] width 19 height 10
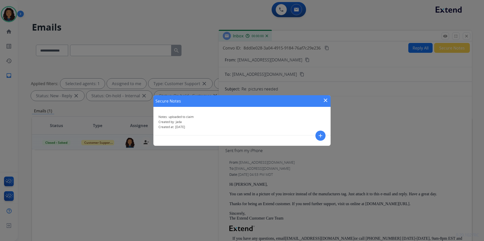
click at [327, 101] on mat-icon "close" at bounding box center [325, 100] width 6 height 6
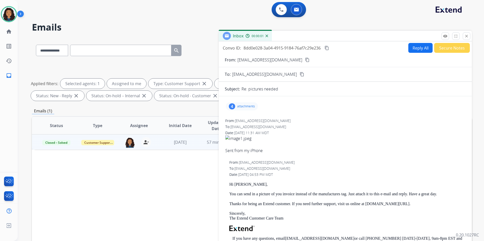
click at [251, 107] on p "attachments" at bounding box center [246, 106] width 18 height 4
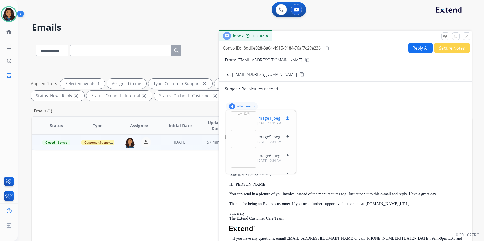
scroll to position [13, 0]
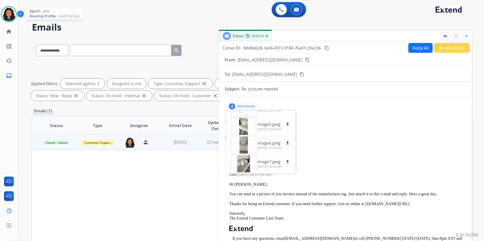
click at [8, 15] on img at bounding box center [9, 14] width 14 height 14
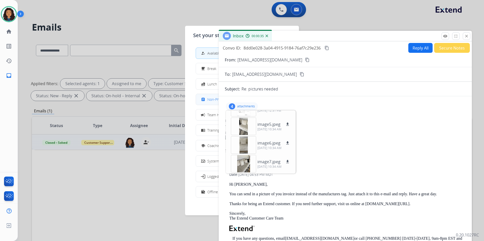
click at [208, 96] on button "assignment Non-Phone Queue" at bounding box center [242, 99] width 92 height 11
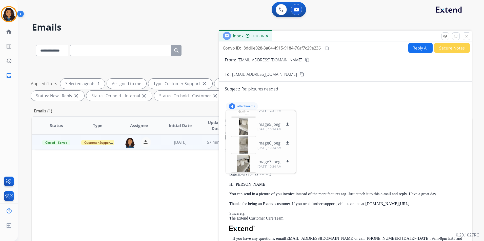
click at [467, 35] on mat-icon "close" at bounding box center [466, 36] width 5 height 5
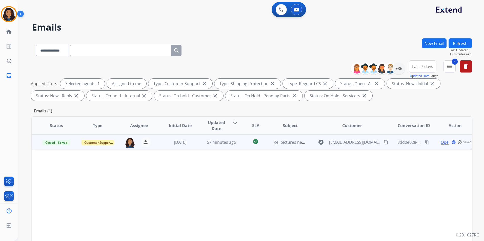
click at [457, 47] on button "Refresh" at bounding box center [459, 43] width 23 height 10
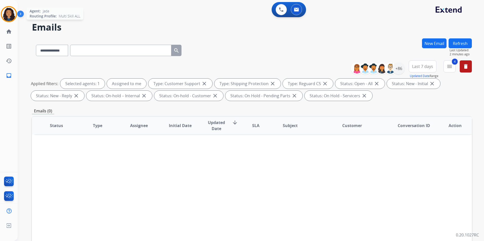
click at [1, 12] on div "Jada Non-Phone Queue Edit Avatar Agent: Jada Routing Profile: Multi Skill ALL" at bounding box center [9, 14] width 18 height 16
drag, startPoint x: 10, startPoint y: 12, endPoint x: 22, endPoint y: 13, distance: 11.9
click at [10, 13] on img at bounding box center [9, 14] width 14 height 14
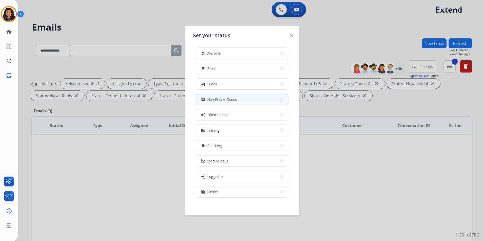
click at [216, 54] on span "Available" at bounding box center [213, 53] width 13 height 5
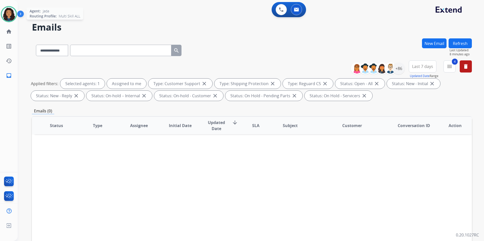
click at [14, 12] on img at bounding box center [9, 14] width 14 height 14
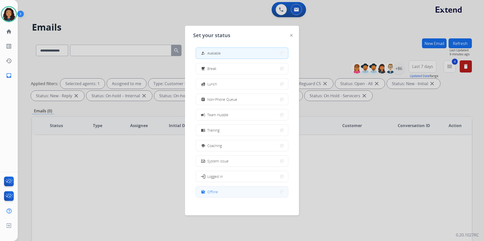
click at [235, 192] on button "work_off Offline" at bounding box center [242, 192] width 92 height 11
